Goal: Use online tool/utility: Use online tool/utility

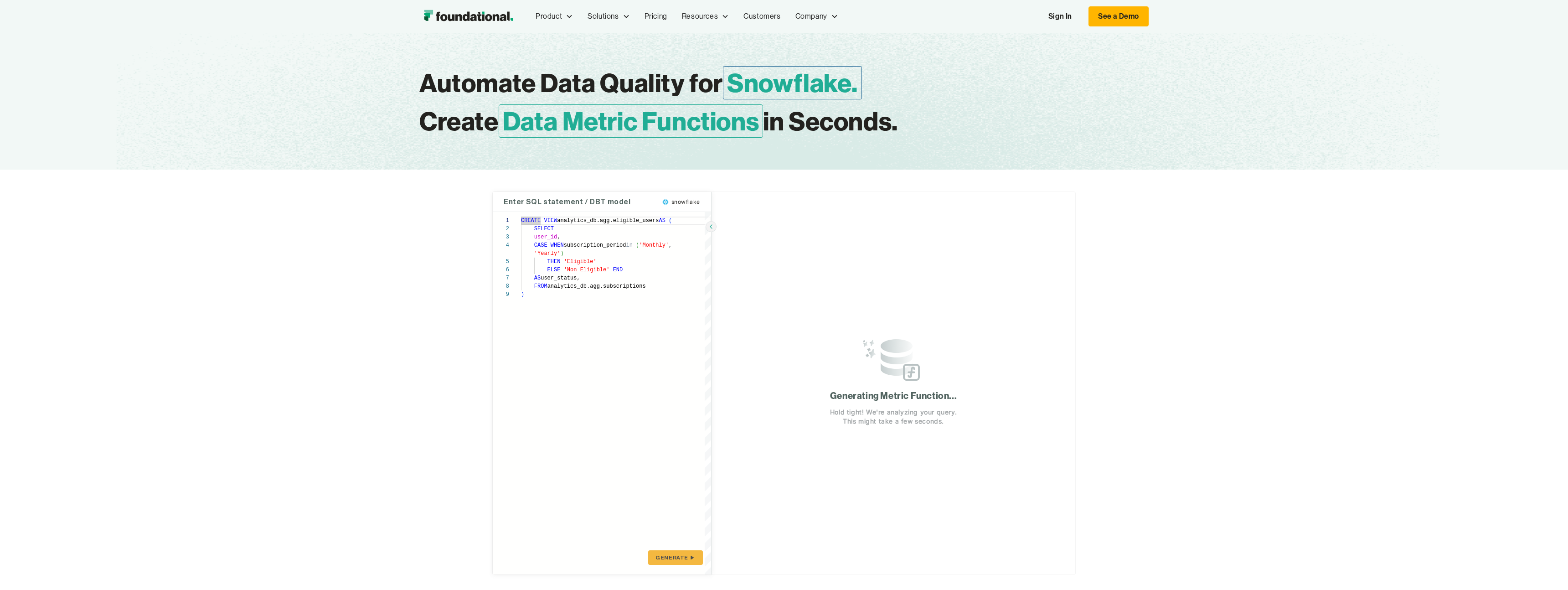
click at [286, 309] on div "**********" at bounding box center [784, 383] width 1568 height 427
type textarea "**********"
click at [533, 309] on div "CREATE VIEW analytics_db.agg.eligible_users AS ( SELECT user_id , CASE WHEN sub…" at bounding box center [616, 393] width 190 height 363
click at [510, 431] on div "1 2 3 4 5 6 7 8 9" at bounding box center [507, 393] width 28 height 363
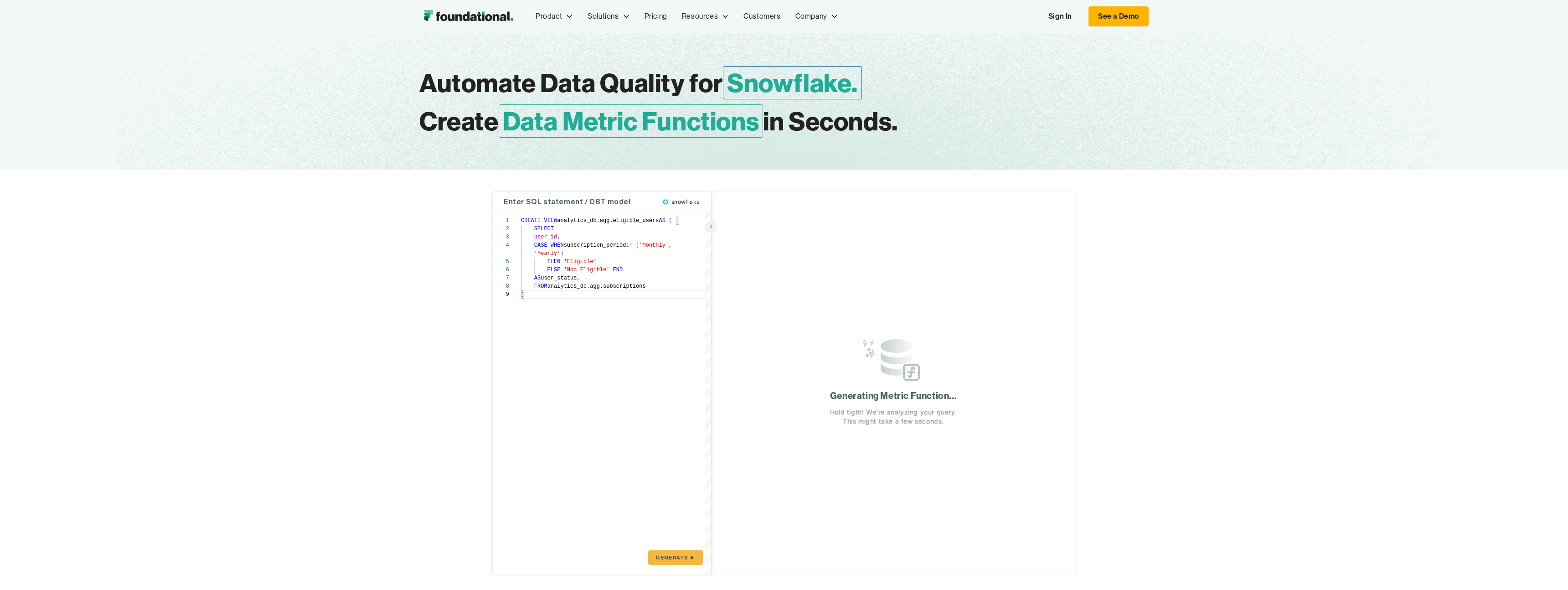
click at [467, 412] on div "**********" at bounding box center [784, 383] width 1568 height 427
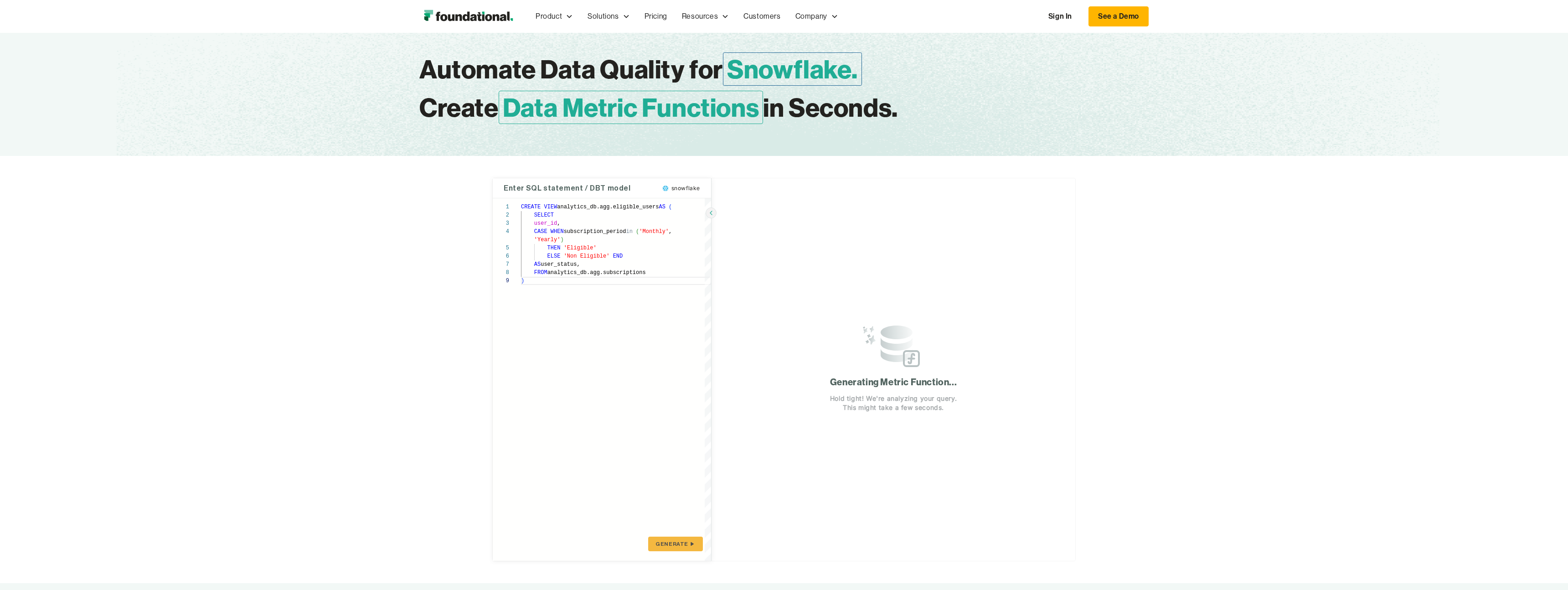
scroll to position [14, 0]
click at [672, 545] on span "GENERATE" at bounding box center [671, 544] width 33 height 7
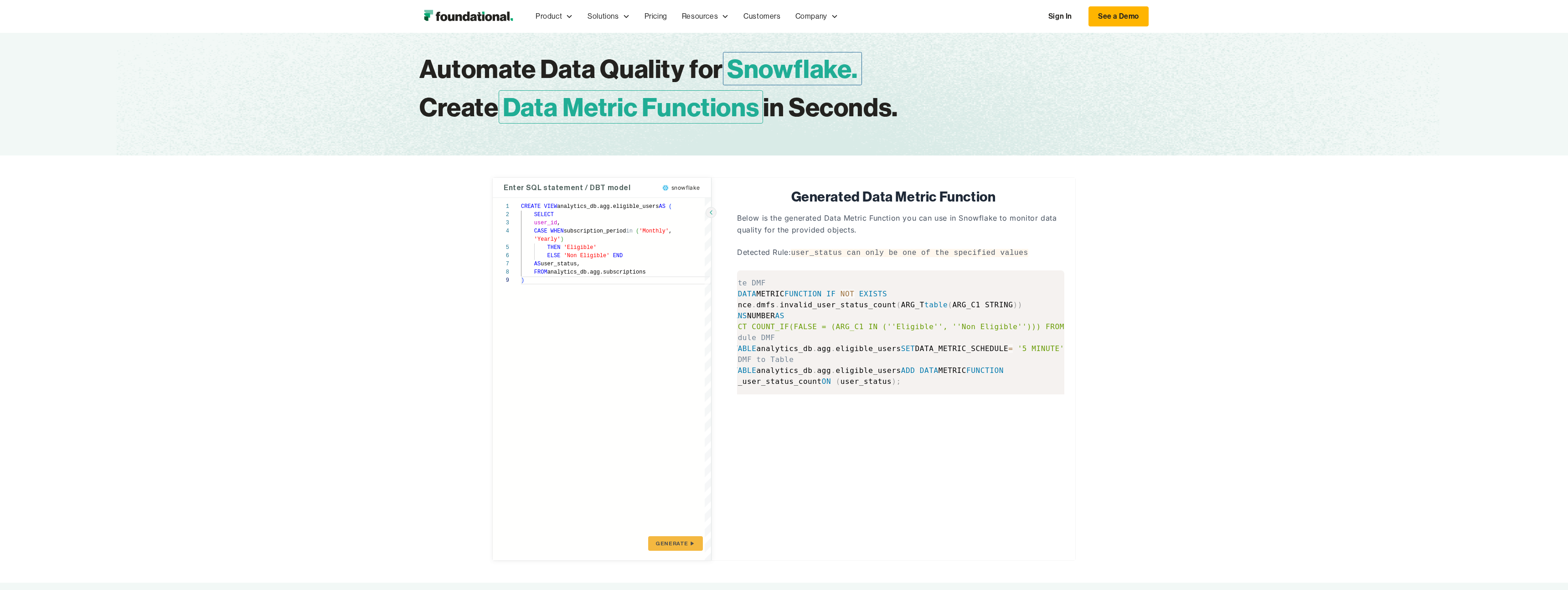
scroll to position [0, 0]
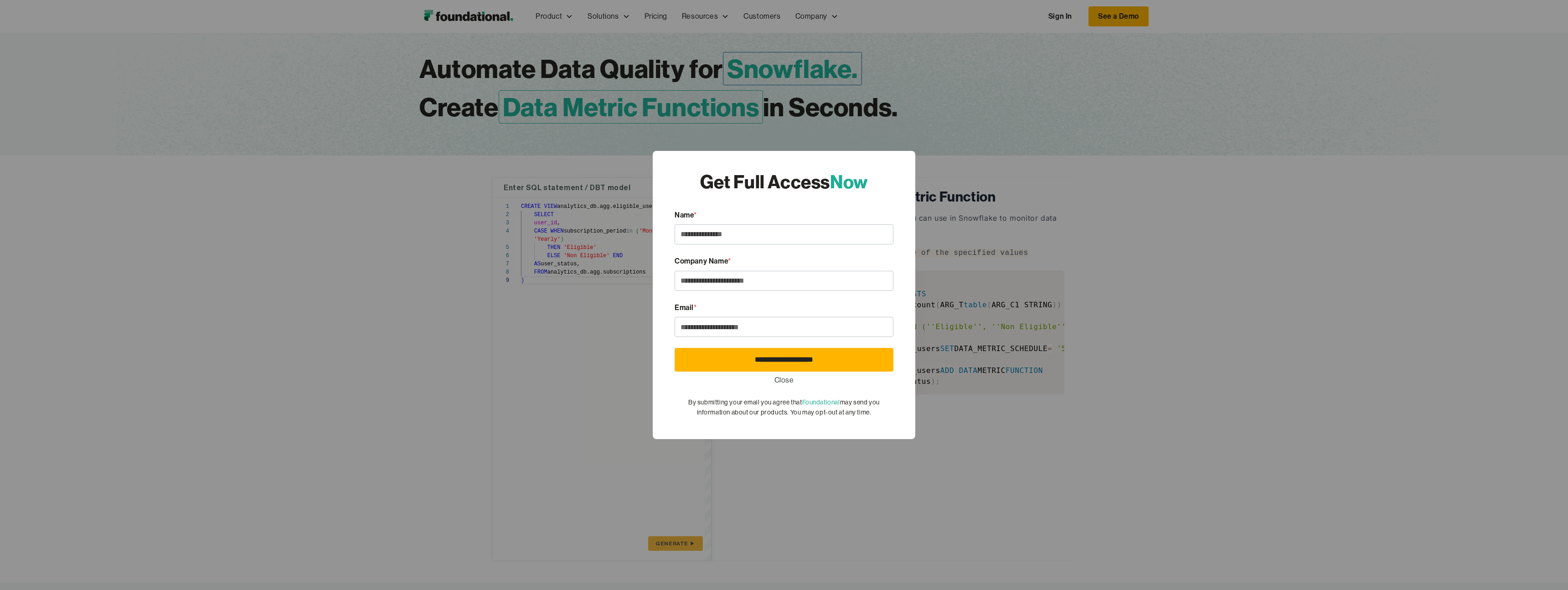
click at [788, 384] on link "Close" at bounding box center [784, 380] width 20 height 12
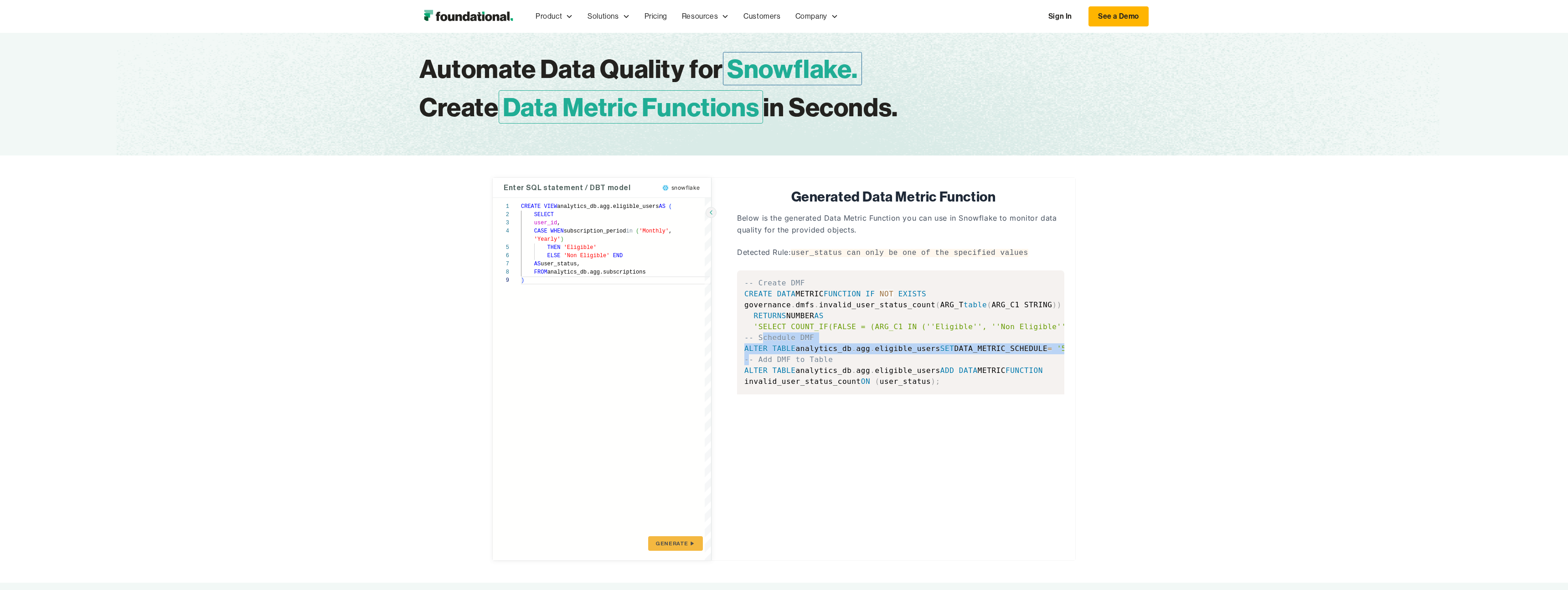
drag, startPoint x: 764, startPoint y: 332, endPoint x: 750, endPoint y: 360, distance: 31.3
click at [750, 360] on code "-- Create DMF CREATE DATA METRIC FUNCTION IF NOT EXISTS governance . dmfs . inv…" at bounding box center [942, 332] width 396 height 107
click at [750, 360] on span "-- Add DMF to Table" at bounding box center [788, 359] width 89 height 8
click at [348, 277] on div "**********" at bounding box center [784, 369] width 1568 height 427
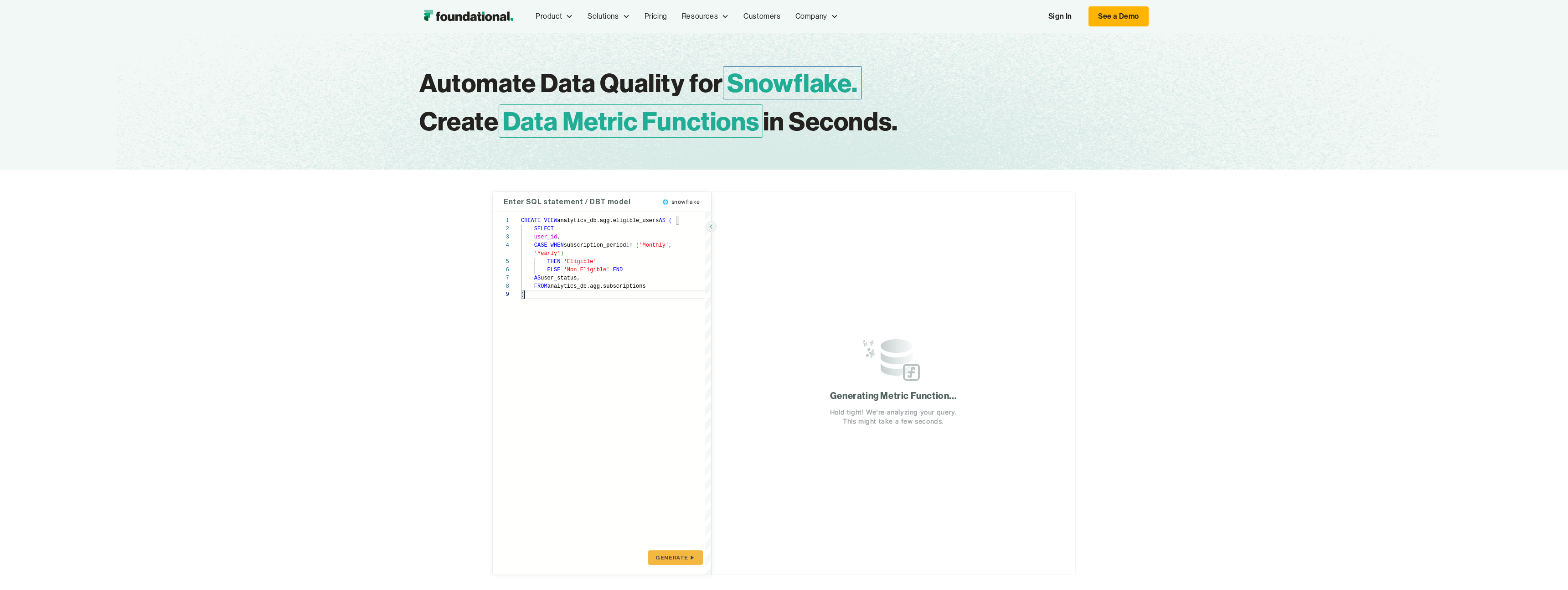
scroll to position [74, 0]
click at [533, 314] on div "CREATE VIEW analytics_db.agg.eligible_users AS ( SELECT user_id , CASE WHEN sub…" at bounding box center [616, 393] width 190 height 363
click at [678, 546] on div "CREATE VIEW analytics_db.agg.eligible_users AS ( SELECT user_id , CASE WHEN sub…" at bounding box center [616, 393] width 190 height 363
click at [678, 556] on span "GENERATE" at bounding box center [671, 558] width 33 height 7
click at [688, 566] on div "CREATE VIEW analytics_db.agg.eligible_users AS ( SELECT user_id , CASE WHEN sub…" at bounding box center [616, 393] width 190 height 363
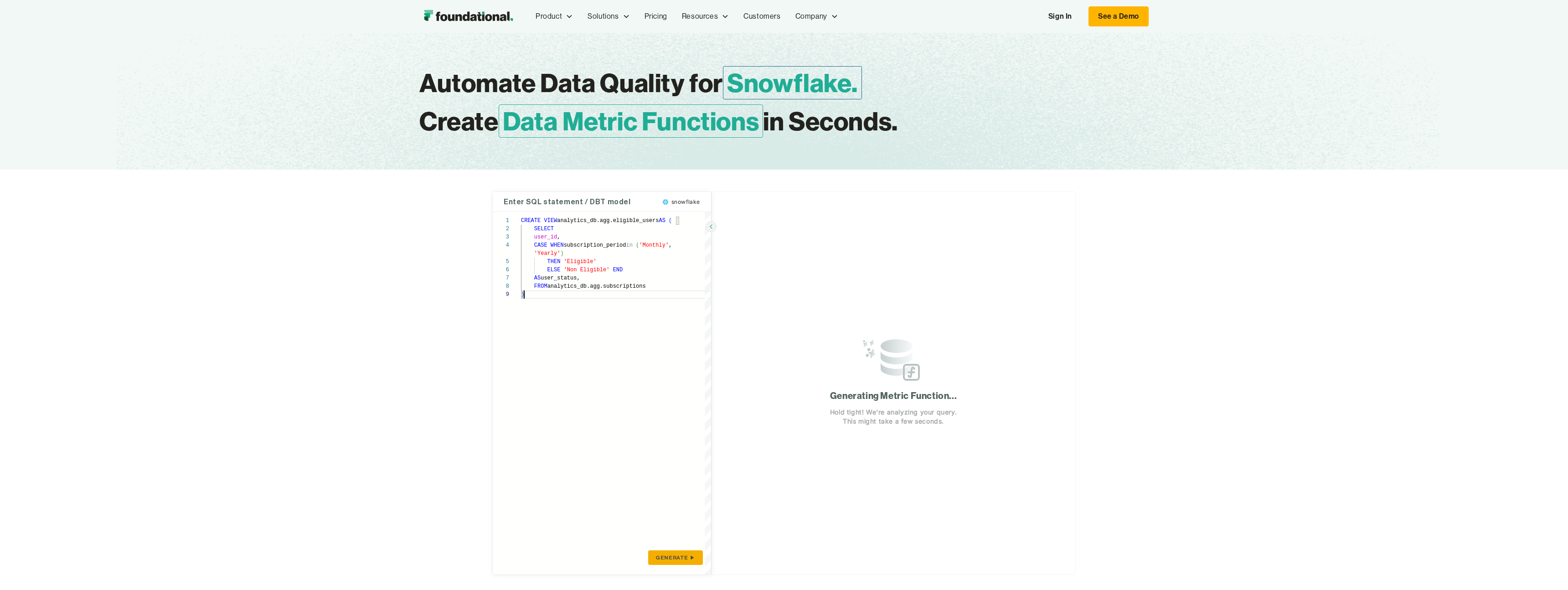
click at [688, 560] on icon "submit" at bounding box center [692, 558] width 7 height 7
click at [776, 408] on div "**********" at bounding box center [784, 383] width 583 height 382
click at [693, 372] on div "CREATE VIEW analytics_db.agg.eligible_users AS ( SELECT user_id , CASE WHEN sub…" at bounding box center [616, 393] width 190 height 363
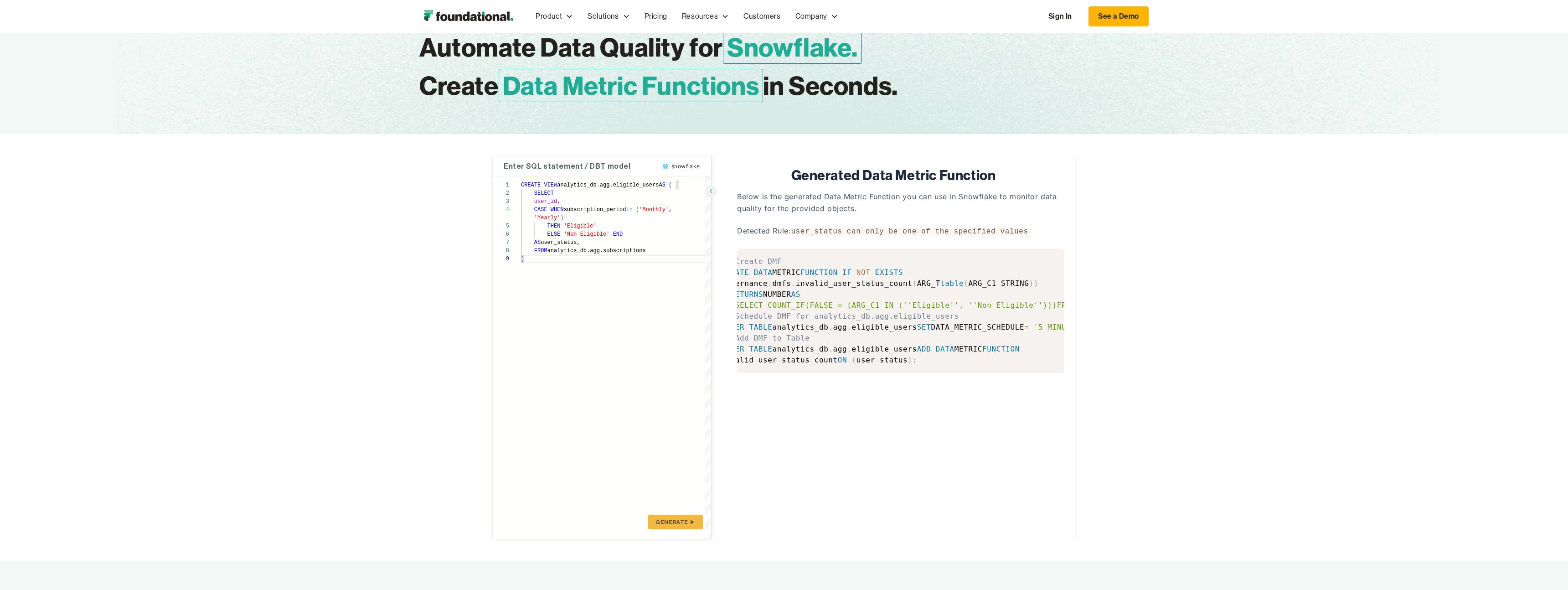
scroll to position [0, 0]
drag, startPoint x: 817, startPoint y: 316, endPoint x: 799, endPoint y: 296, distance: 26.9
click at [799, 296] on code "-- Create DMF CREATE DATA METRIC FUNCTION IF NOT EXISTS governance . dmfs . inv…" at bounding box center [940, 310] width 392 height 107
click at [799, 296] on span "NUMBER" at bounding box center [786, 294] width 28 height 8
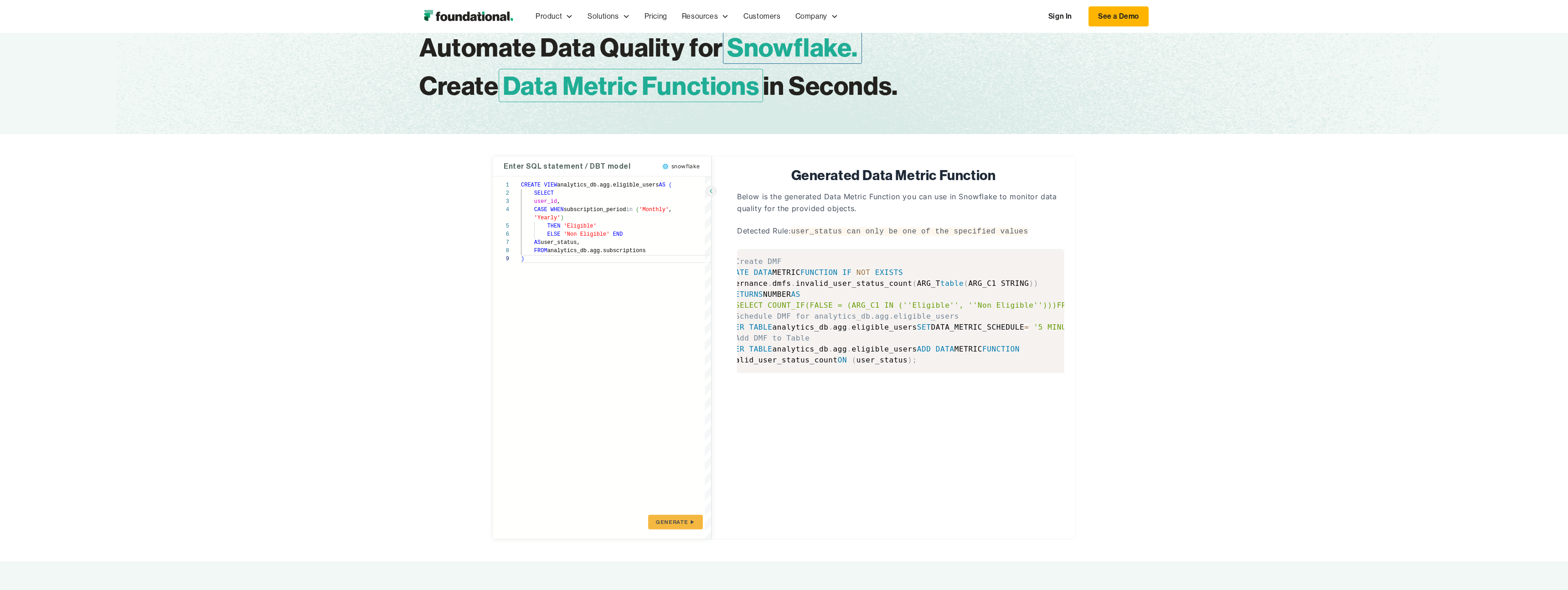
scroll to position [0, 0]
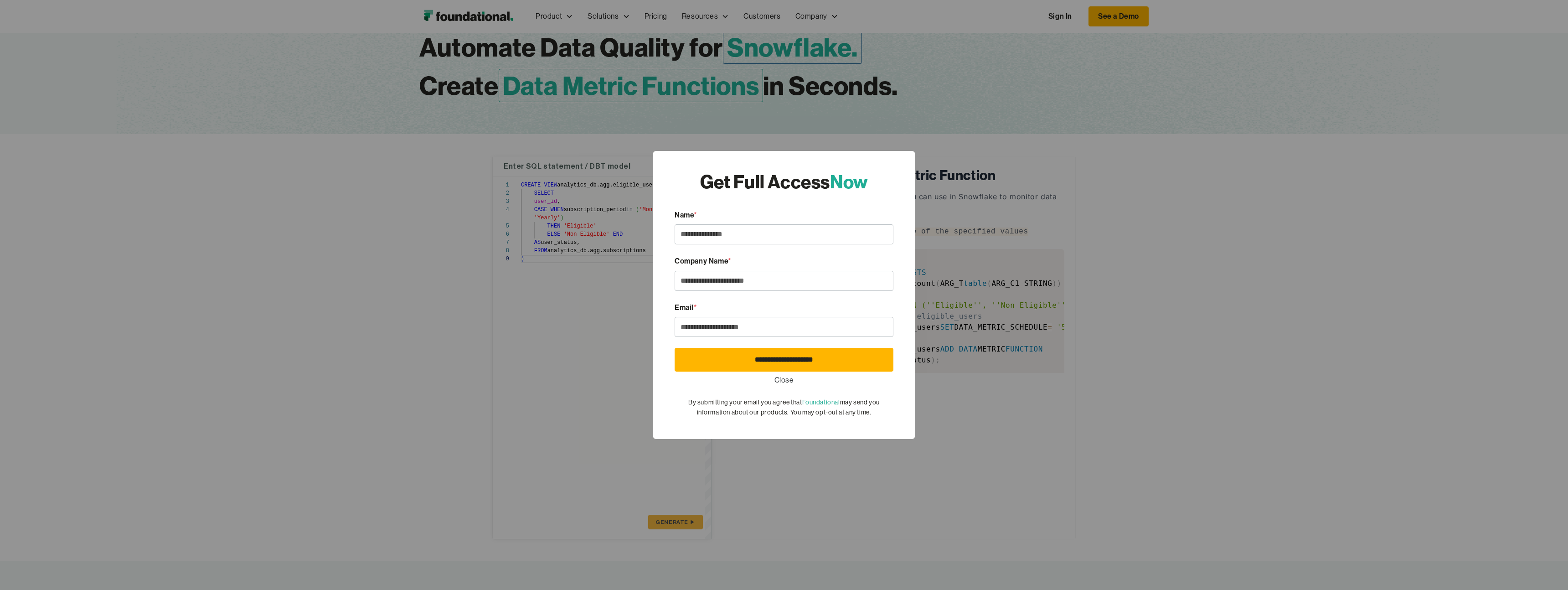
click at [780, 384] on link "Close" at bounding box center [784, 380] width 20 height 12
click at [780, 384] on body "Product Product Pull Requests Analyze and validate code changes in every reposi…" at bounding box center [784, 472] width 1568 height 1016
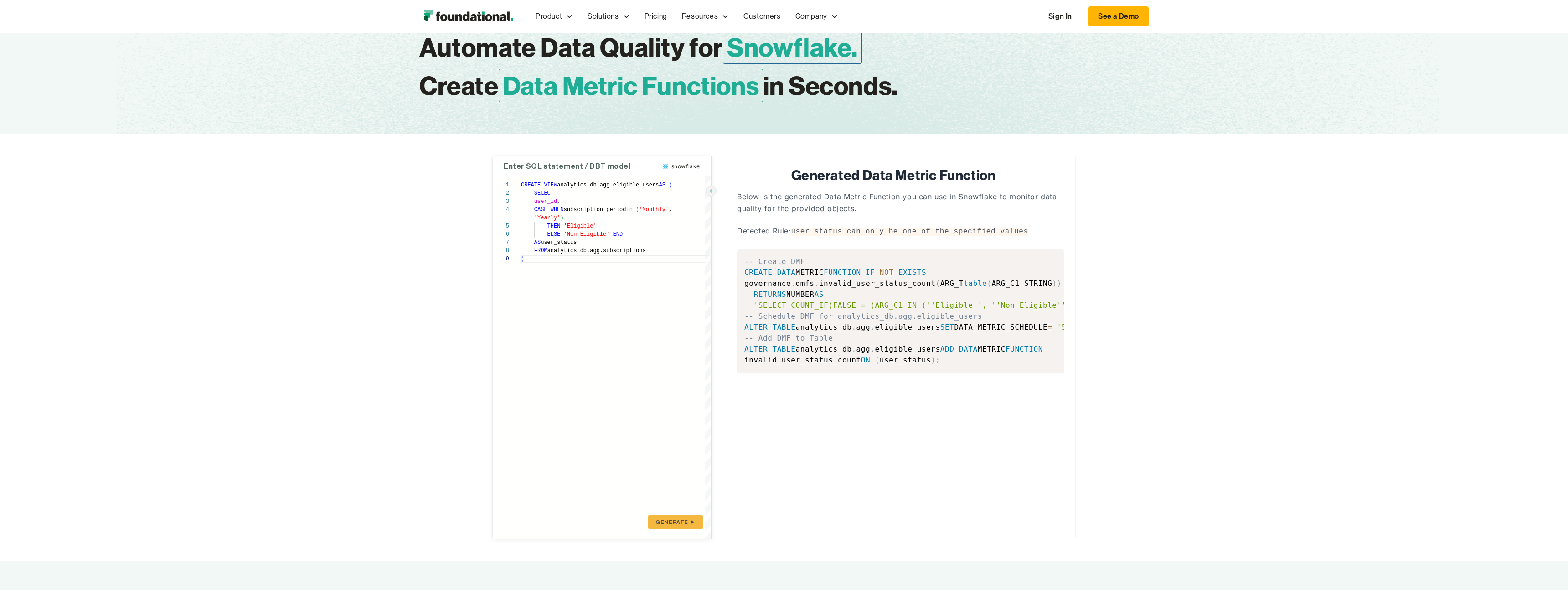
scroll to position [0, 69]
click at [679, 532] on div "CREATE VIEW analytics_db.agg.eligible_users AS ( SELECT user_id , CASE WHEN sub…" at bounding box center [616, 358] width 190 height 363
click at [681, 527] on button "GENERATE" at bounding box center [676, 522] width 55 height 15
click at [686, 525] on span "GENERATE" at bounding box center [671, 522] width 33 height 7
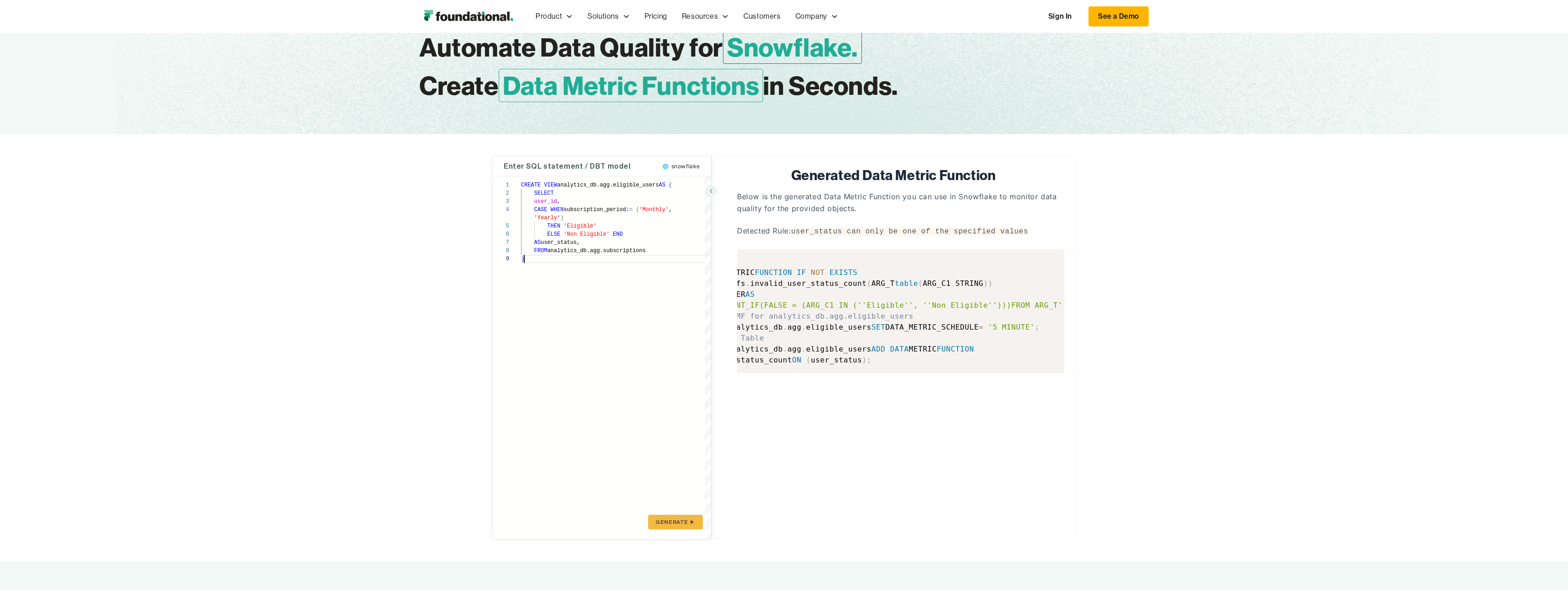
click at [672, 260] on div "CREATE VIEW analytics_db.agg.eligible_users AS ( SELECT user_id , CASE WHEN sub…" at bounding box center [616, 358] width 190 height 363
click at [819, 260] on pre "-- Create DMF CREATE DATA METRIC FUNCTION IF NOT EXISTS governance . dmfs . inv…" at bounding box center [900, 311] width 327 height 124
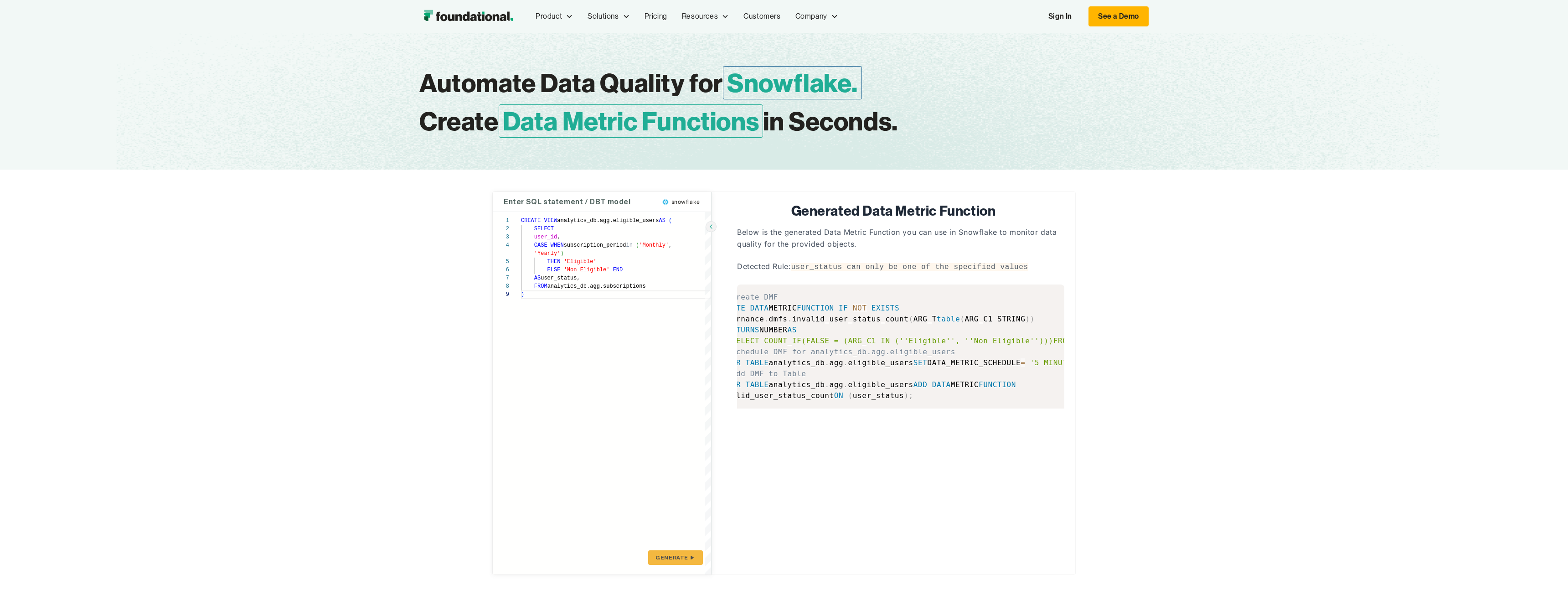
scroll to position [41, 0]
click at [626, 263] on div "CREATE VIEW analytics_db.agg.eligible_users AS ( SELECT user_id , CASE WHEN sub…" at bounding box center [616, 393] width 190 height 363
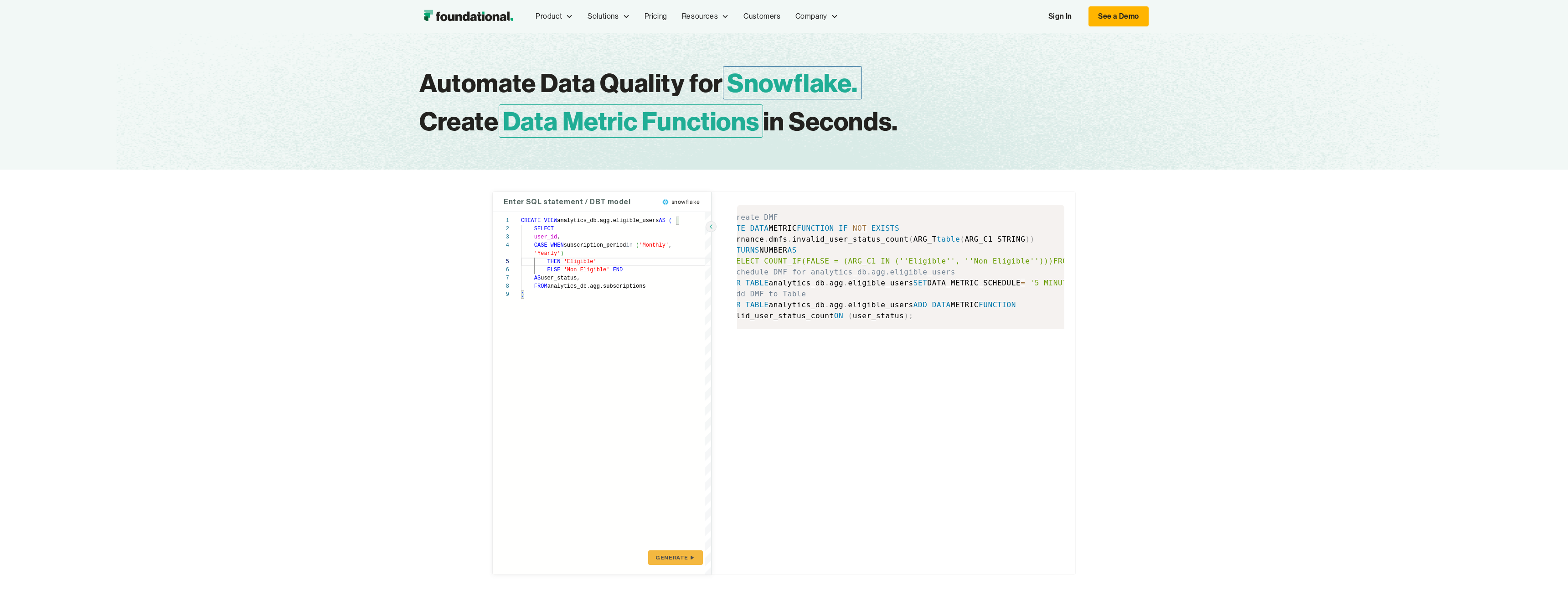
scroll to position [0, 0]
click at [581, 263] on div "CREATE VIEW analytics_db.agg.eligible_users AS ( SELECT user_id , CASE WHEN sub…" at bounding box center [616, 393] width 190 height 363
click at [663, 554] on span "GENERATE" at bounding box center [671, 558] width 33 height 7
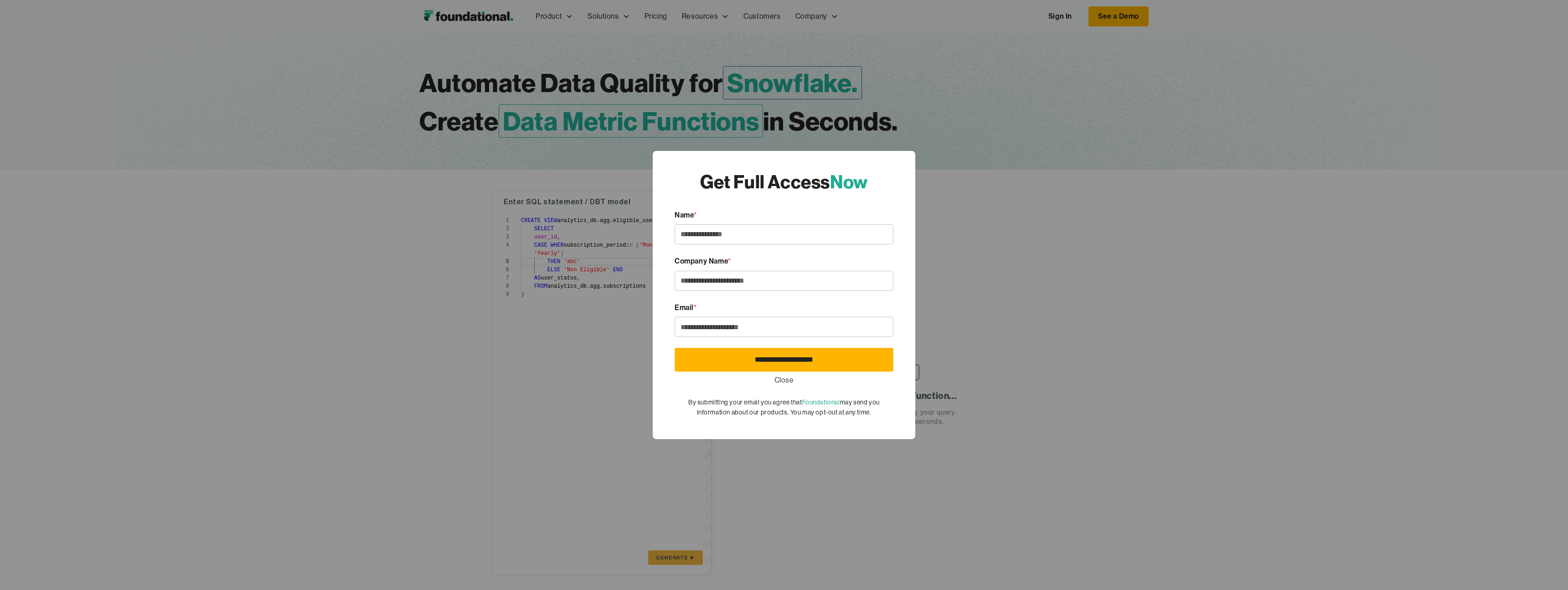
click at [787, 381] on link "Close" at bounding box center [784, 380] width 20 height 12
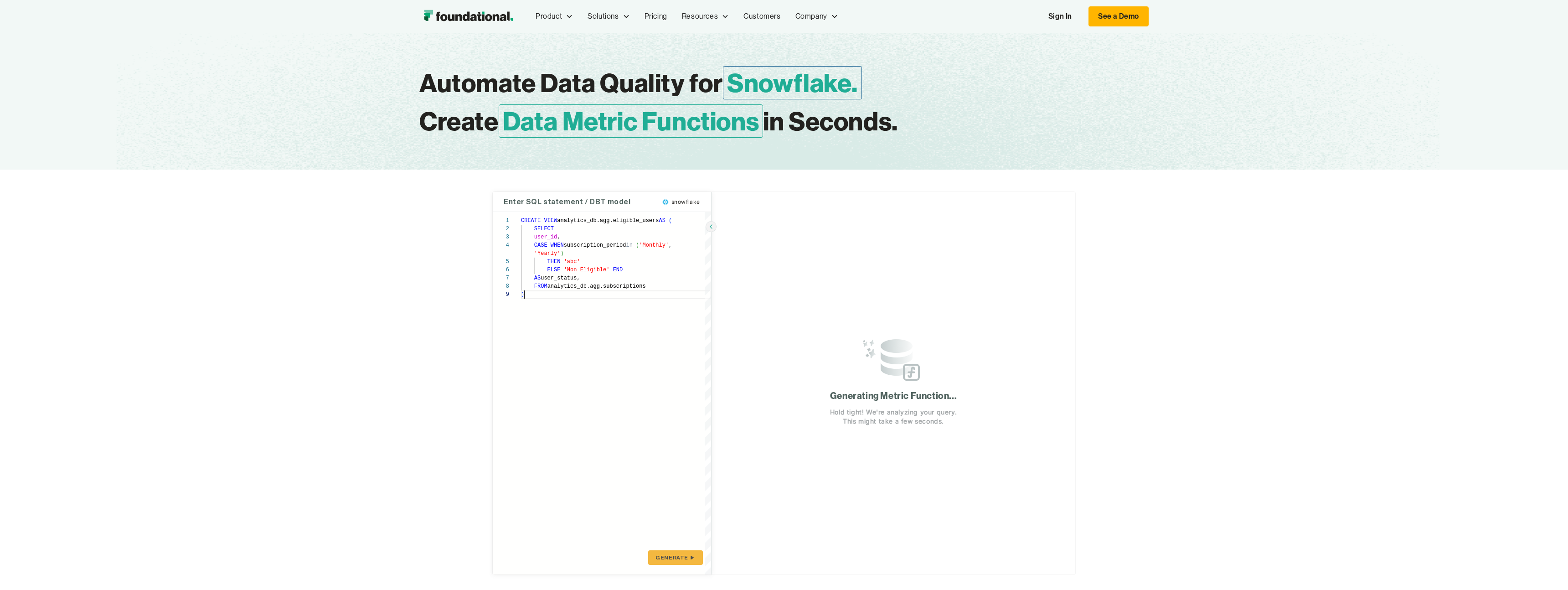
scroll to position [74, 0]
click at [684, 389] on div "CREATE VIEW analytics_db.agg.eligible_users AS ( SELECT user_id , CASE WHEN sub…" at bounding box center [616, 393] width 190 height 363
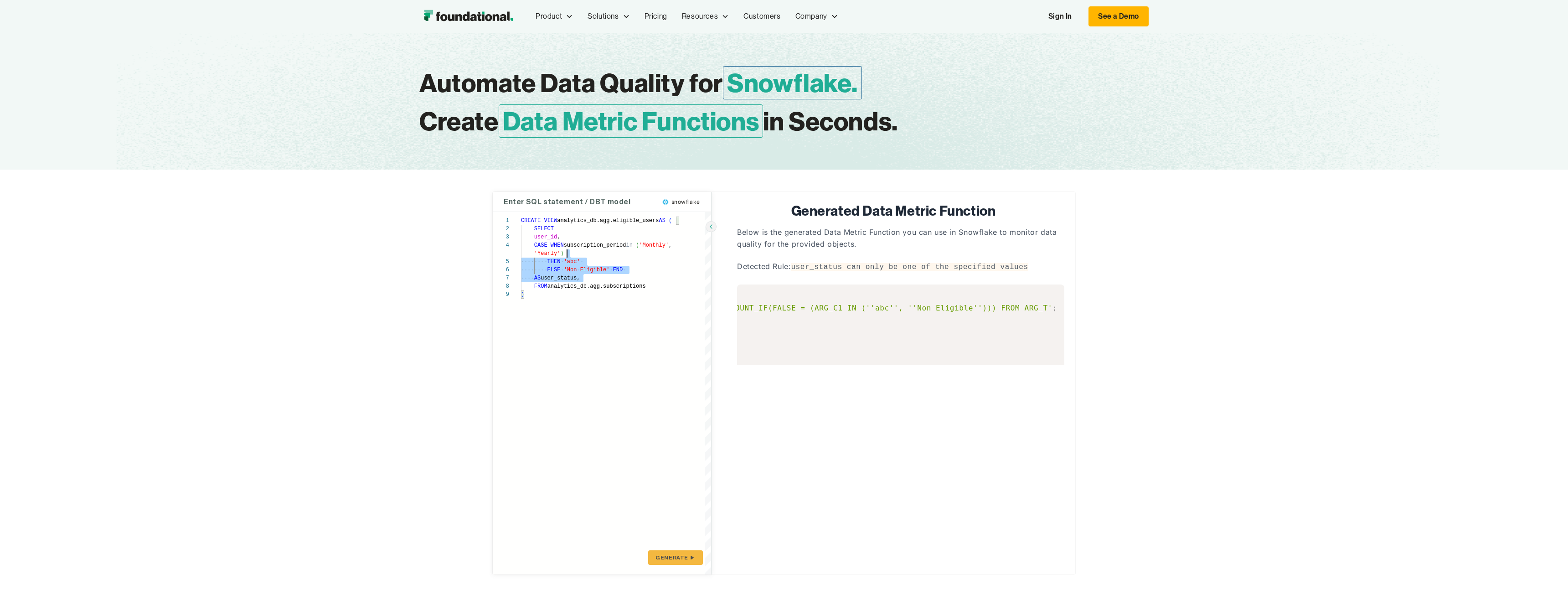
scroll to position [25, 0]
drag, startPoint x: 676, startPoint y: 276, endPoint x: 676, endPoint y: 248, distance: 28.0
click at [676, 248] on div "CREATE VIEW analytics_db.agg.eligible_users AS ( SELECT user_id , CASE WHEN sub…" at bounding box center [616, 393] width 190 height 363
click at [676, 249] on div "CREATE VIEW analytics_db.agg.eligible_users AS ( SELECT user_id , CASE WHEN sub…" at bounding box center [616, 393] width 190 height 363
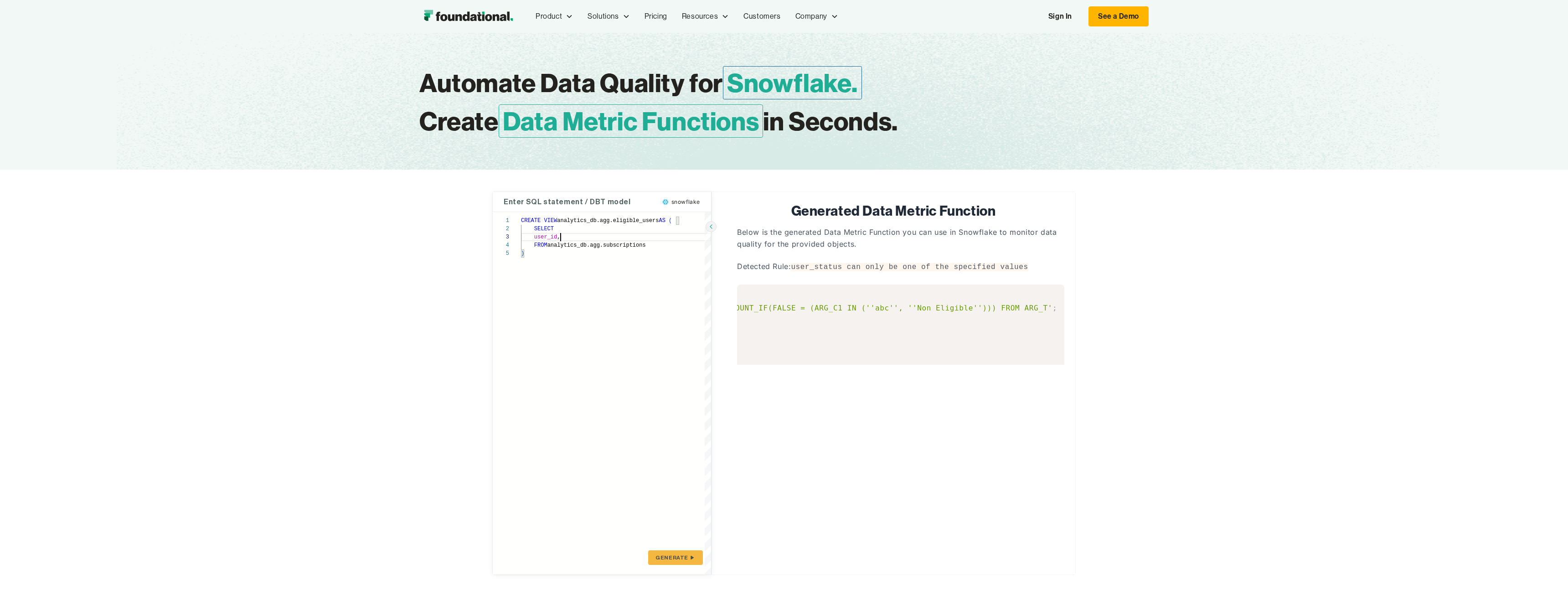
drag, startPoint x: 589, startPoint y: 275, endPoint x: 585, endPoint y: 236, distance: 39.2
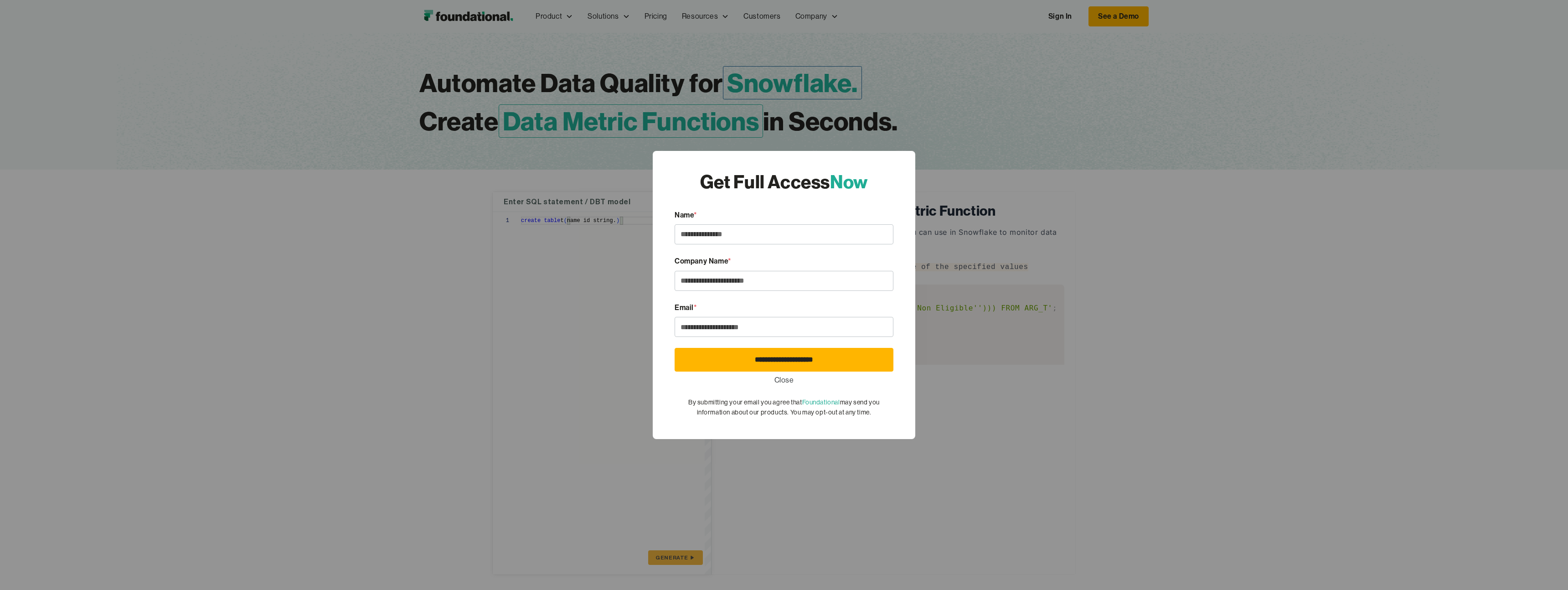
click at [609, 215] on div "**********" at bounding box center [784, 295] width 1568 height 590
click at [783, 384] on link "Close" at bounding box center [784, 380] width 20 height 12
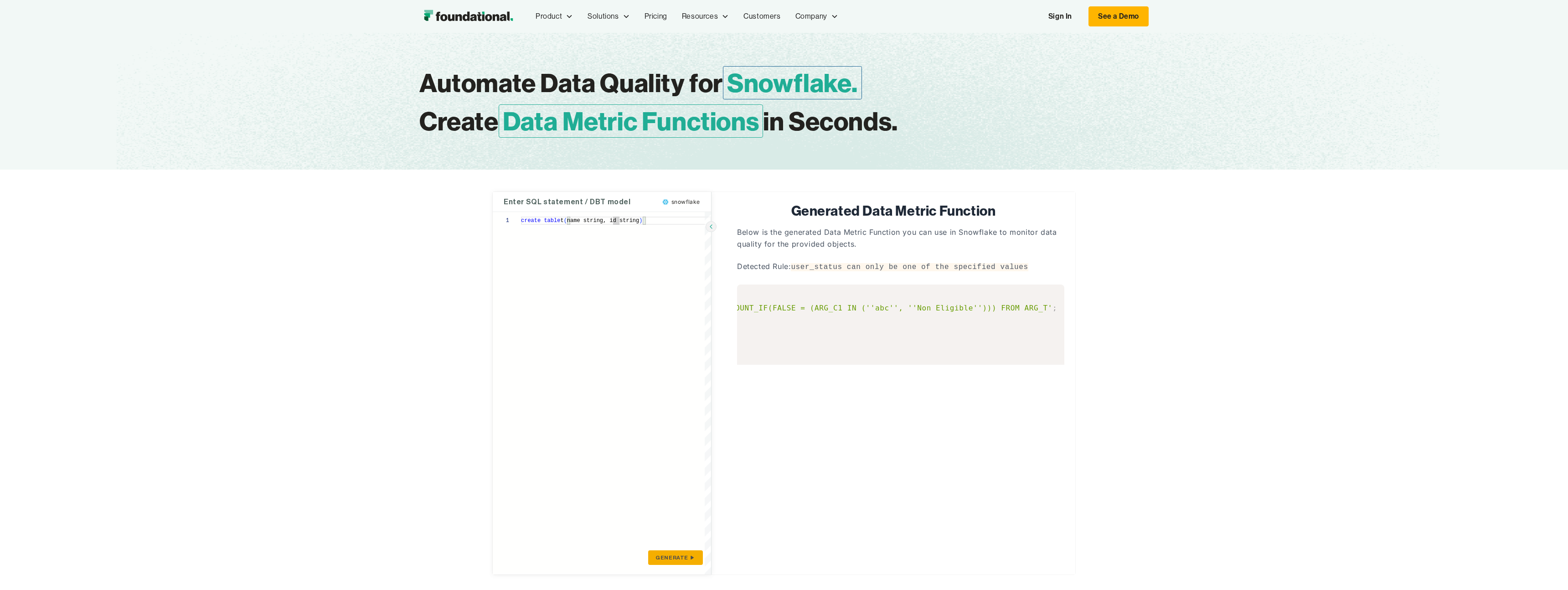
click at [676, 554] on span "GENERATE" at bounding box center [671, 558] width 33 height 7
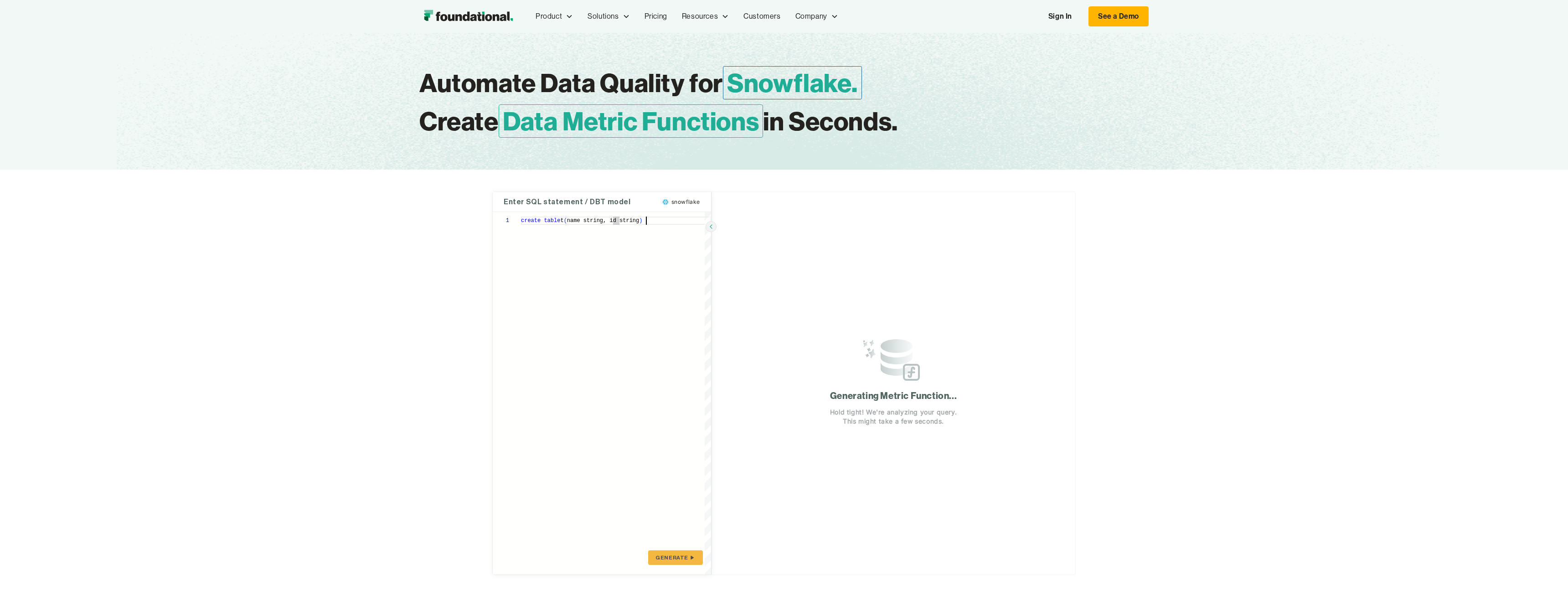
click at [688, 489] on div "create table t ( name string, id string )" at bounding box center [616, 393] width 190 height 363
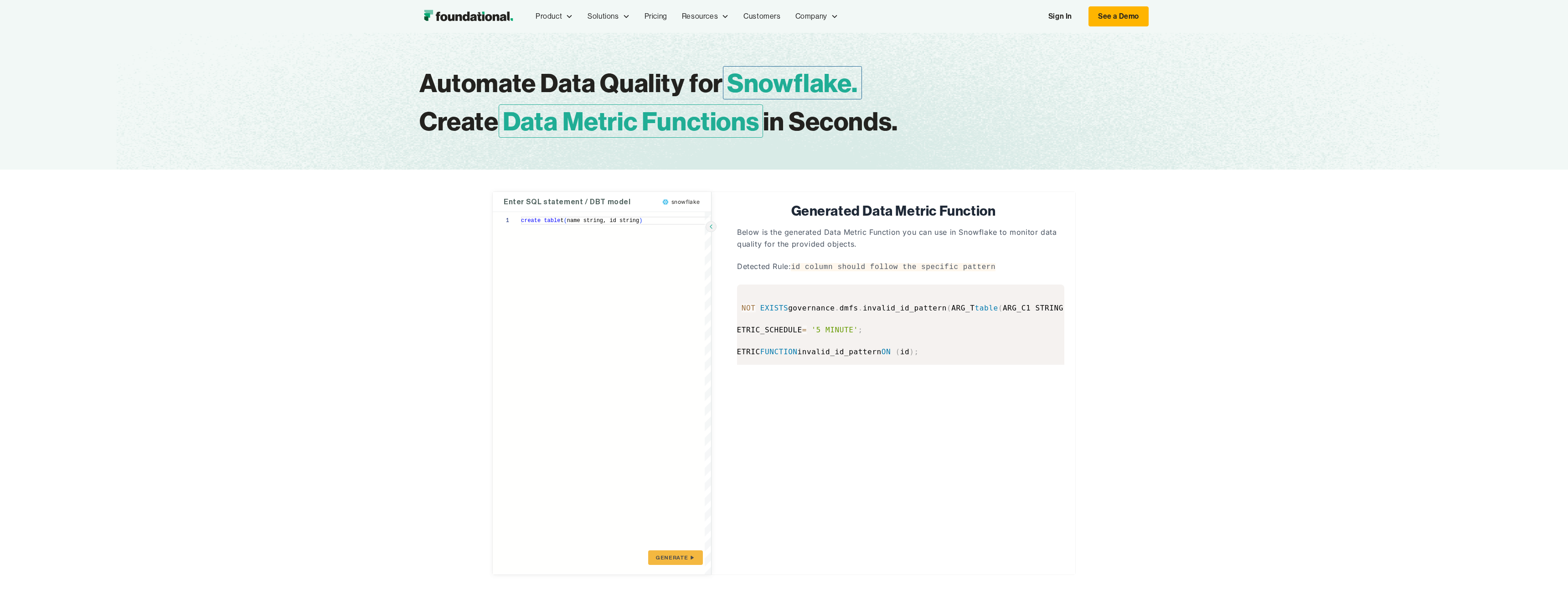
scroll to position [0, 122]
click at [610, 225] on div "create table t ( name string, id string )" at bounding box center [616, 393] width 190 height 363
click at [606, 220] on div "create table t ( name string, id string )" at bounding box center [616, 393] width 190 height 363
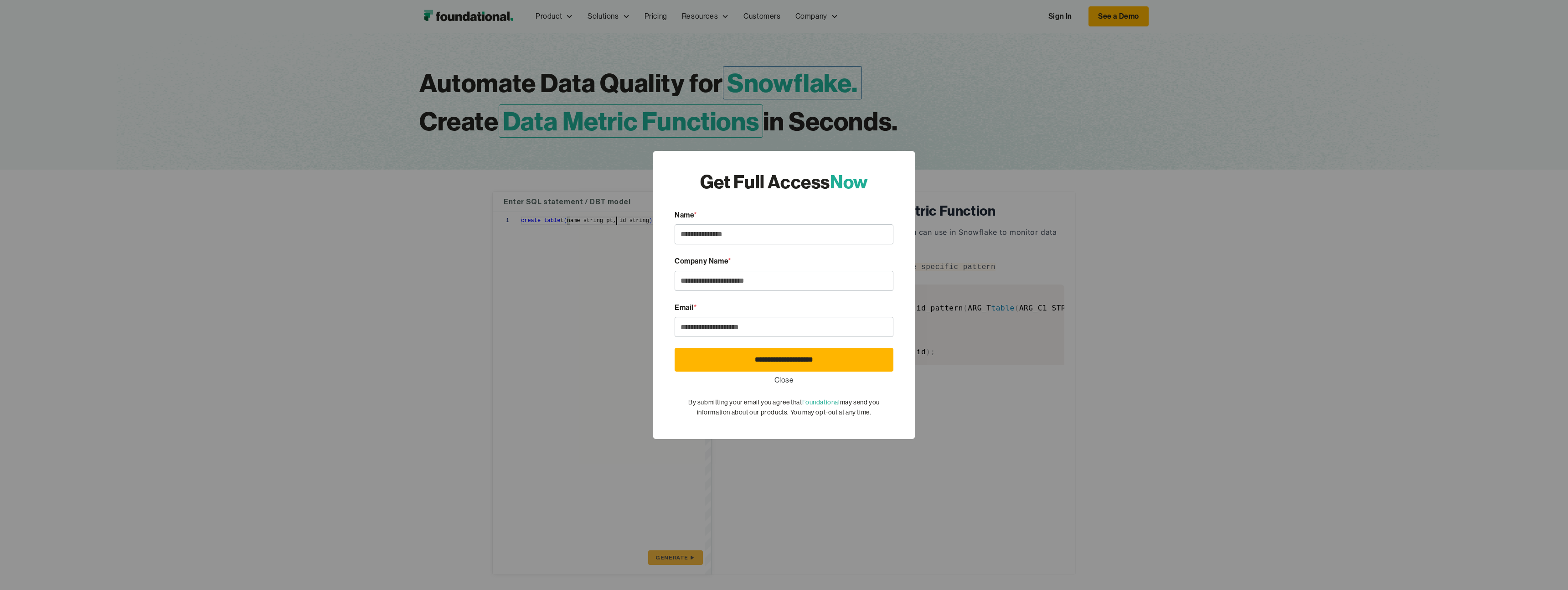
click at [621, 234] on div "**********" at bounding box center [784, 295] width 1568 height 590
click at [788, 384] on link "Close" at bounding box center [784, 380] width 20 height 12
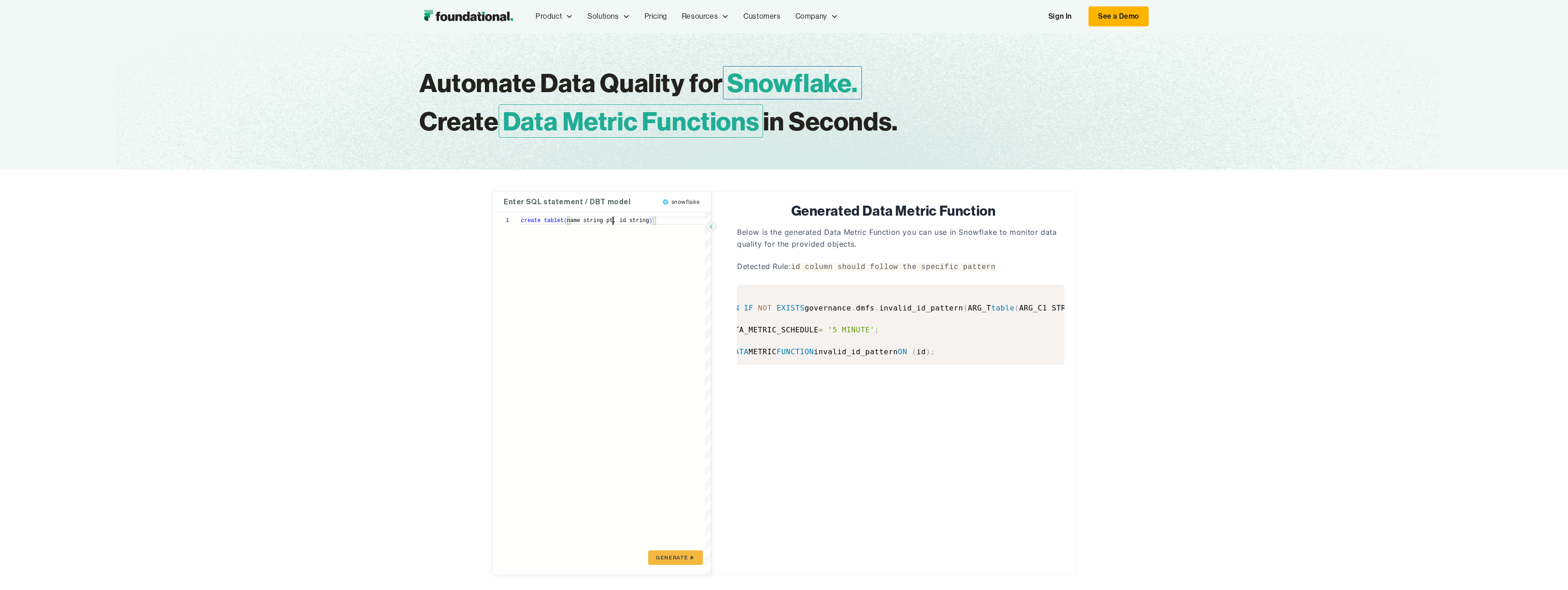
click at [612, 222] on div "create table t ( name string pt, id string )" at bounding box center [616, 393] width 190 height 363
type textarea "**********"
click at [676, 556] on span "GENERATE" at bounding box center [671, 558] width 33 height 7
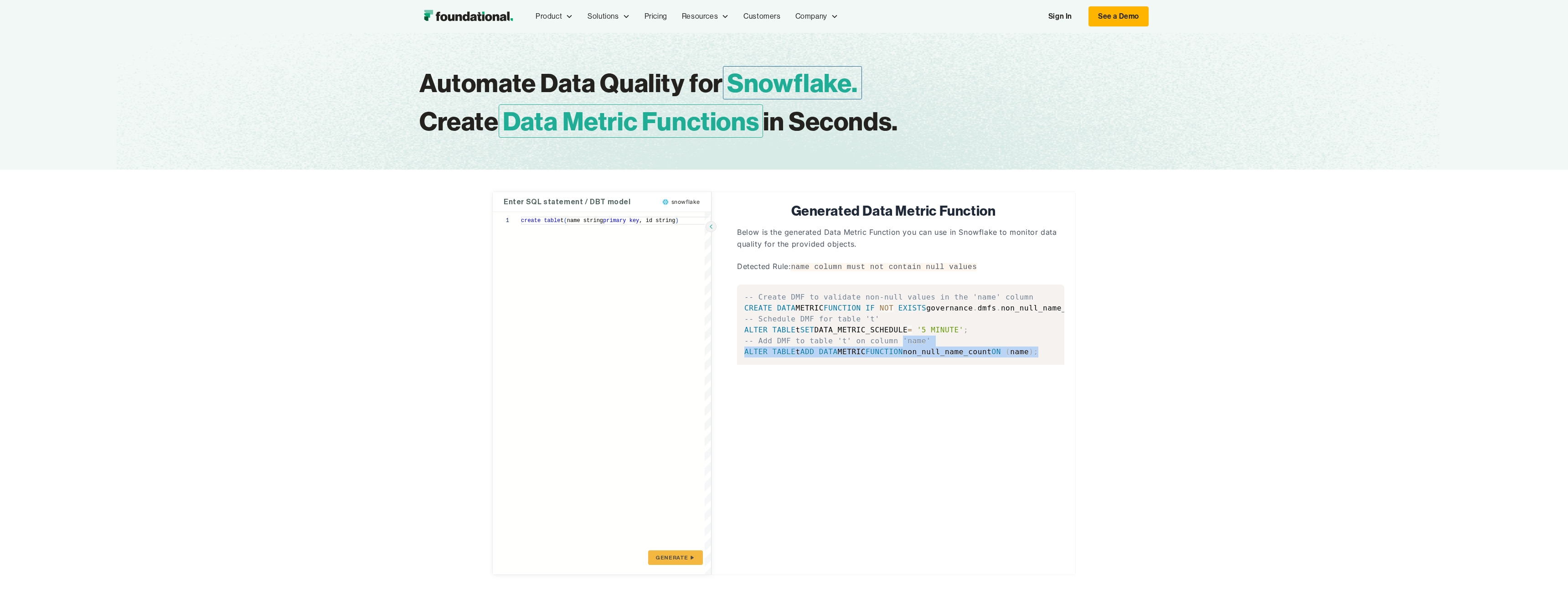
drag, startPoint x: 900, startPoint y: 339, endPoint x: 885, endPoint y: 356, distance: 22.7
click at [885, 356] on pre "-- Create DMF to validate non-null values in the 'name' column CREATE DATA METR…" at bounding box center [900, 325] width 327 height 80
click at [0, 0] on input "**********" at bounding box center [0, 0] width 0 height 0
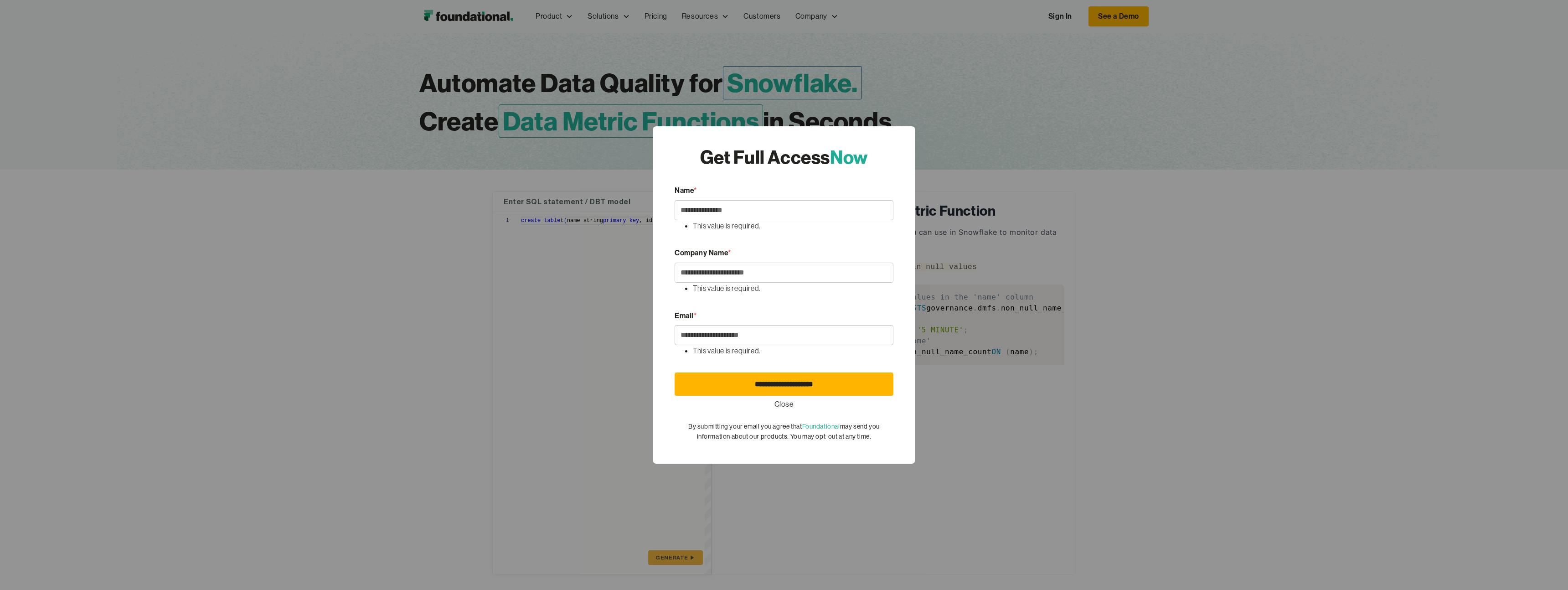
click at [789, 407] on link "Close" at bounding box center [784, 404] width 20 height 12
click at [1403, 183] on div "**********" at bounding box center [784, 295] width 1568 height 590
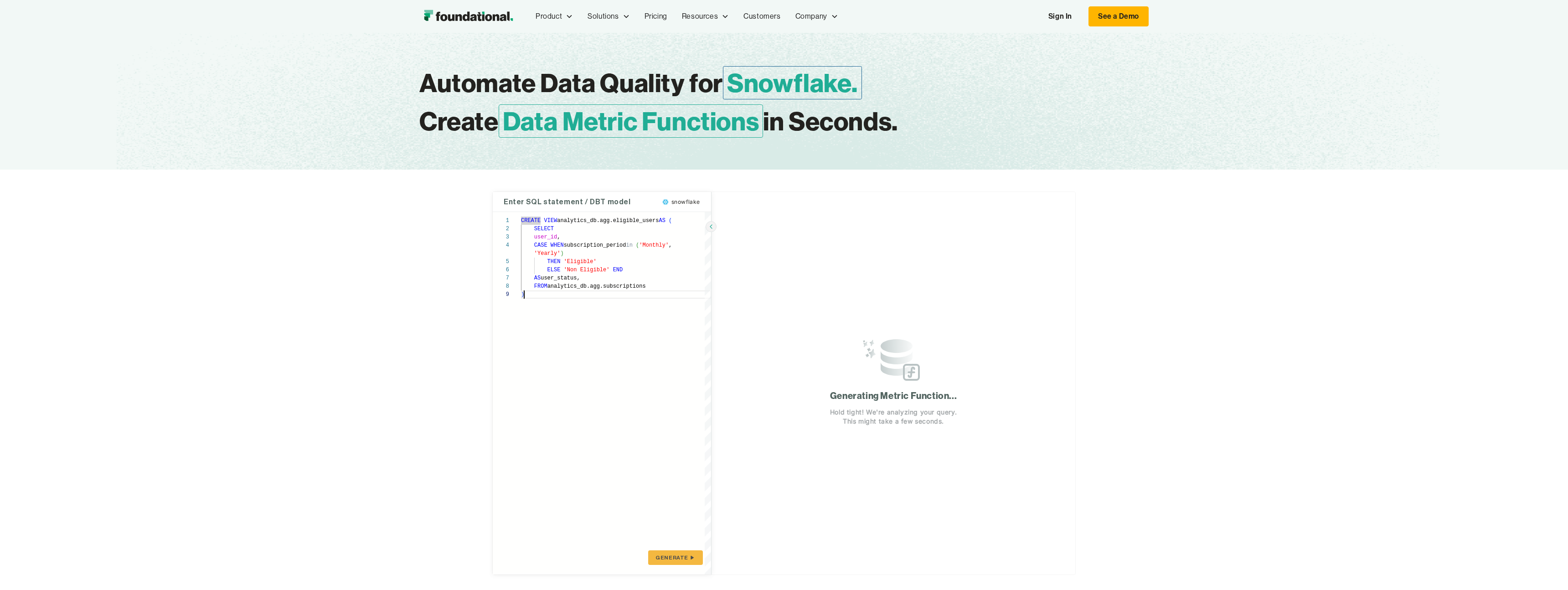
click at [626, 360] on div "CREATE VIEW analytics_db.agg.eligible_users AS ( SELECT user_id , CASE WHEN sub…" at bounding box center [616, 393] width 190 height 363
click at [688, 558] on icon "submit" at bounding box center [692, 558] width 7 height 7
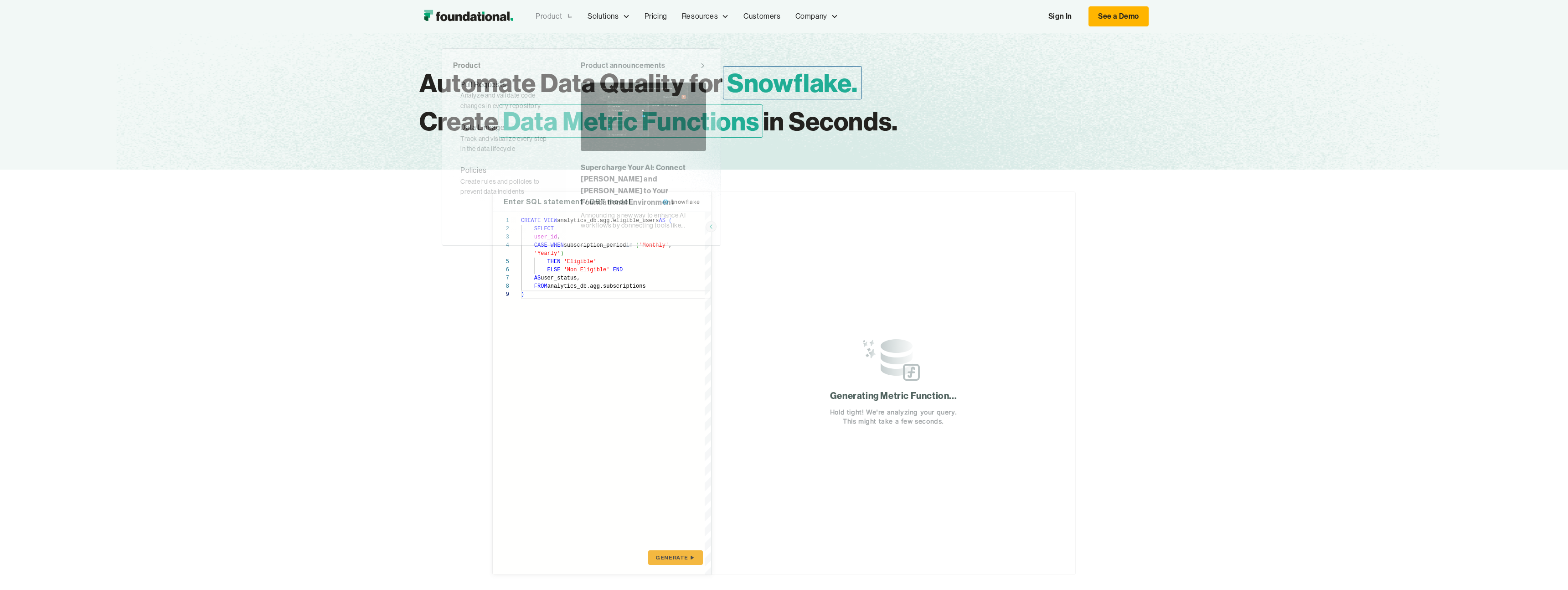
click at [563, 8] on div "Product" at bounding box center [555, 16] width 52 height 30
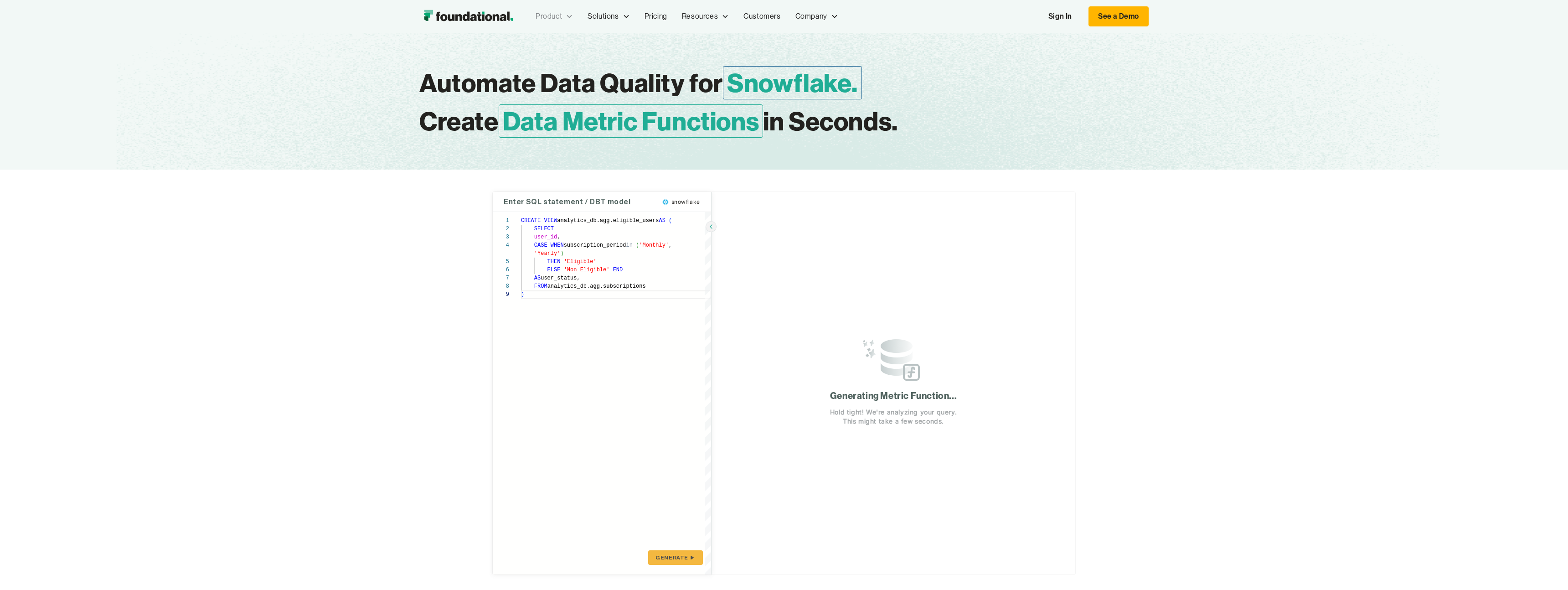
click at [563, 8] on div "Product" at bounding box center [555, 16] width 52 height 30
click at [497, 27] on div "Product Product Pull Requests Analyze and validate code changes in every reposi…" at bounding box center [784, 16] width 729 height 30
click at [497, 23] on img "home" at bounding box center [468, 16] width 98 height 18
